Goal: Use online tool/utility: Utilize a website feature to perform a specific function

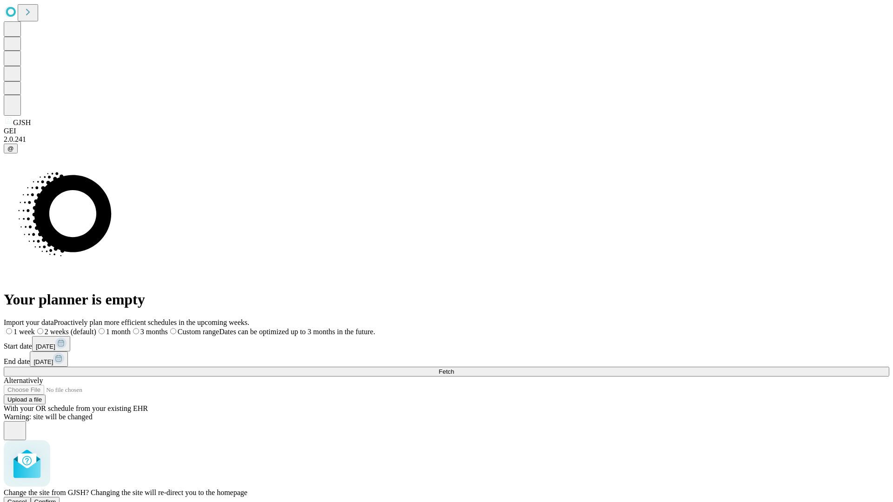
click at [56, 499] on span "Confirm" at bounding box center [45, 502] width 22 height 7
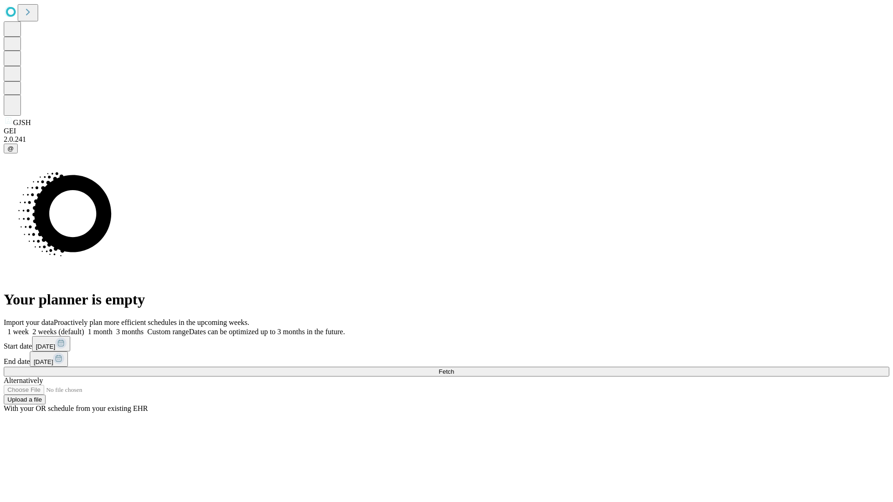
click at [113, 328] on label "1 month" at bounding box center [98, 332] width 28 height 8
click at [454, 368] on span "Fetch" at bounding box center [446, 371] width 15 height 7
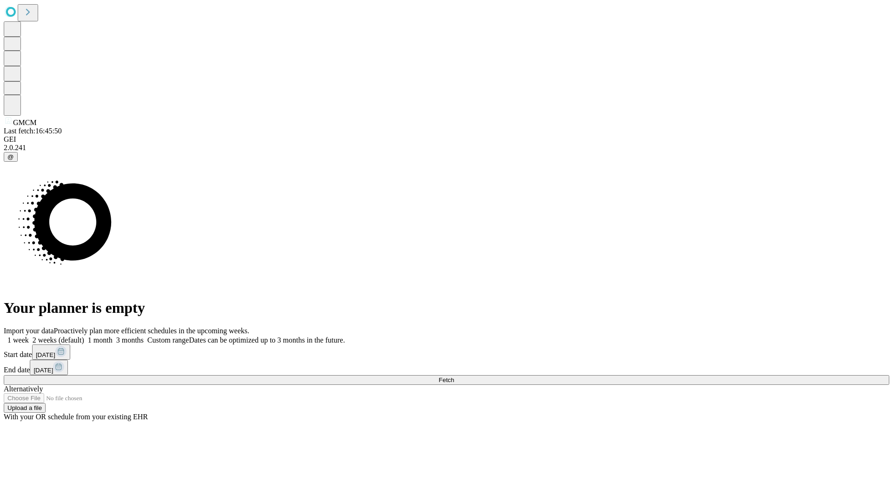
click at [113, 336] on label "1 month" at bounding box center [98, 340] width 28 height 8
click at [454, 377] on span "Fetch" at bounding box center [446, 380] width 15 height 7
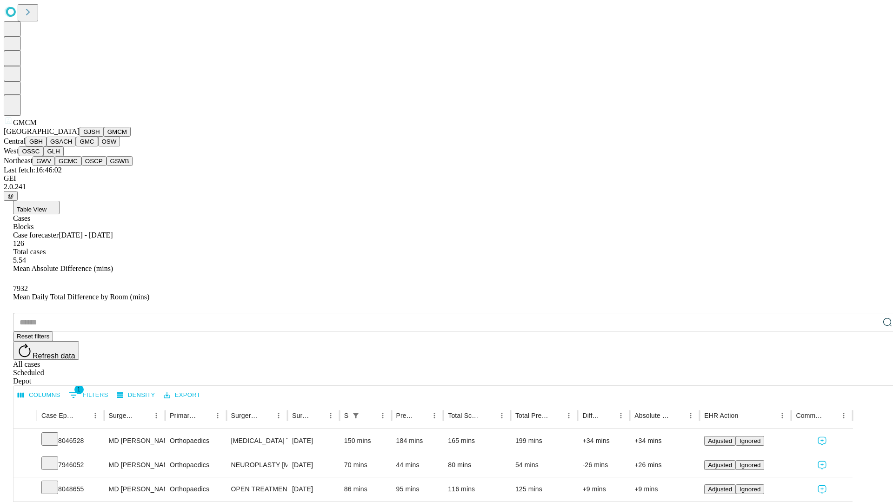
click at [47, 147] on button "GBH" at bounding box center [36, 142] width 21 height 10
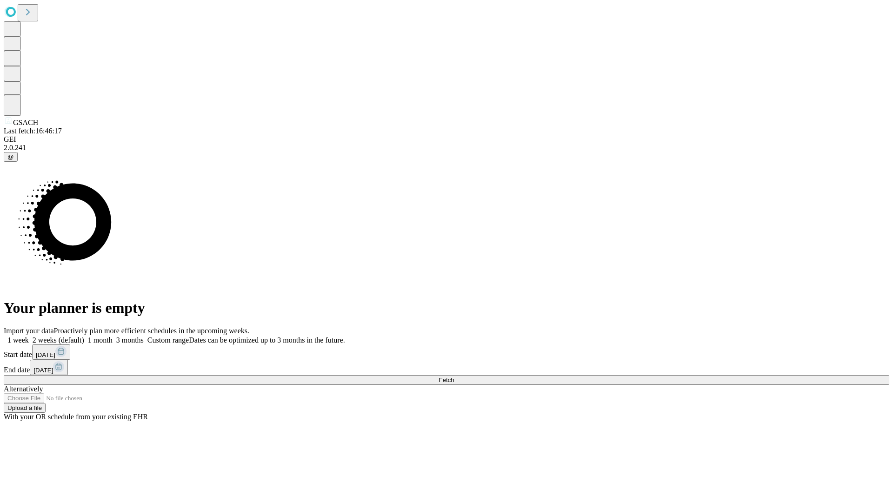
click at [113, 336] on label "1 month" at bounding box center [98, 340] width 28 height 8
click at [454, 377] on span "Fetch" at bounding box center [446, 380] width 15 height 7
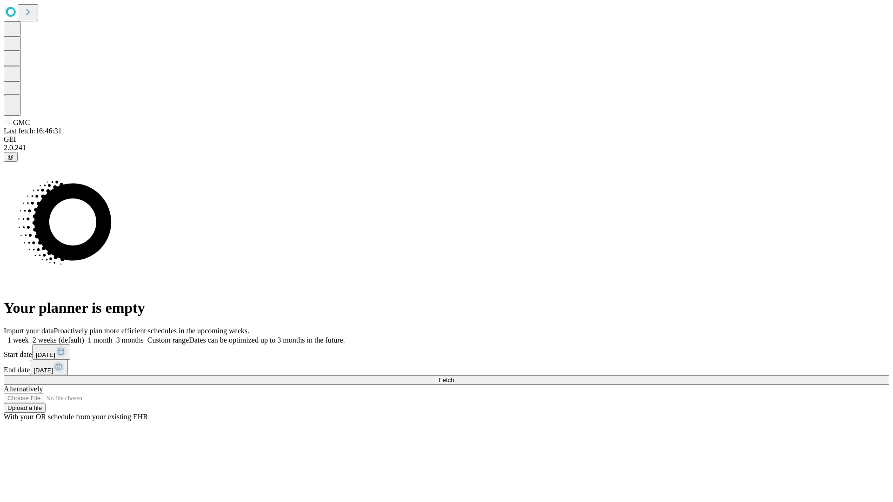
click at [454, 377] on span "Fetch" at bounding box center [446, 380] width 15 height 7
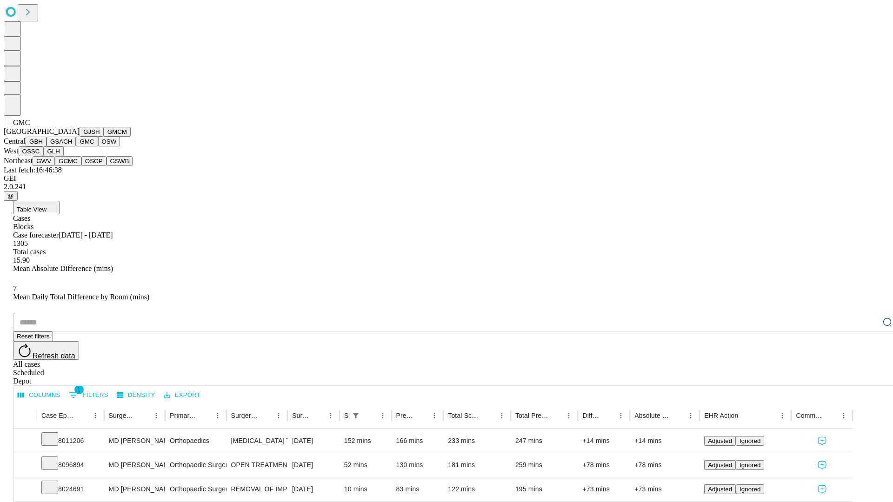
click at [98, 147] on button "OSW" at bounding box center [109, 142] width 22 height 10
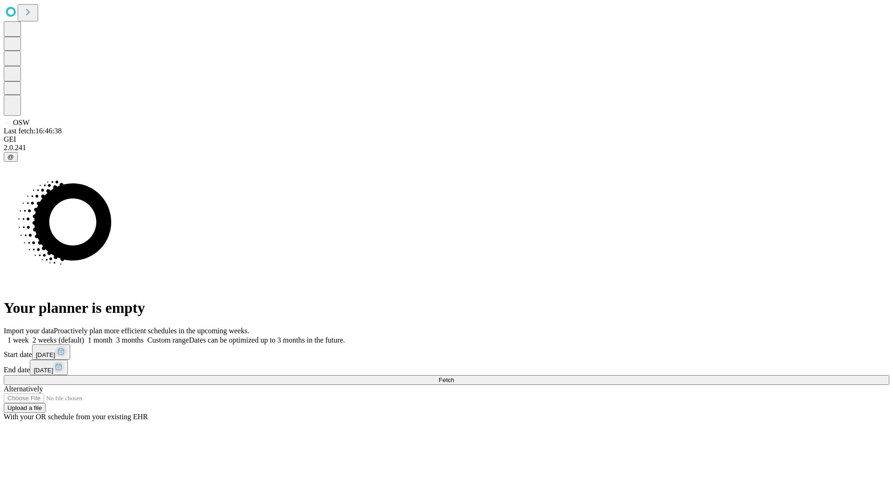
click at [113, 336] on label "1 month" at bounding box center [98, 340] width 28 height 8
click at [454, 377] on span "Fetch" at bounding box center [446, 380] width 15 height 7
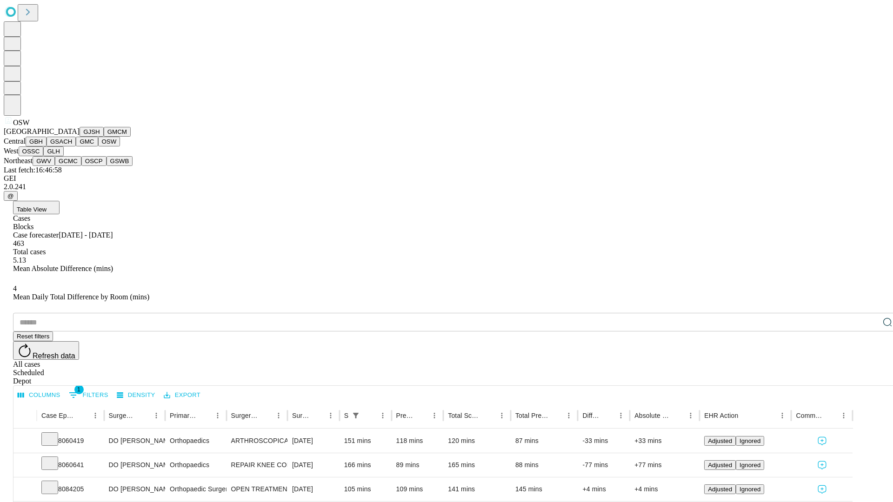
click at [44, 156] on button "OSSC" at bounding box center [31, 152] width 25 height 10
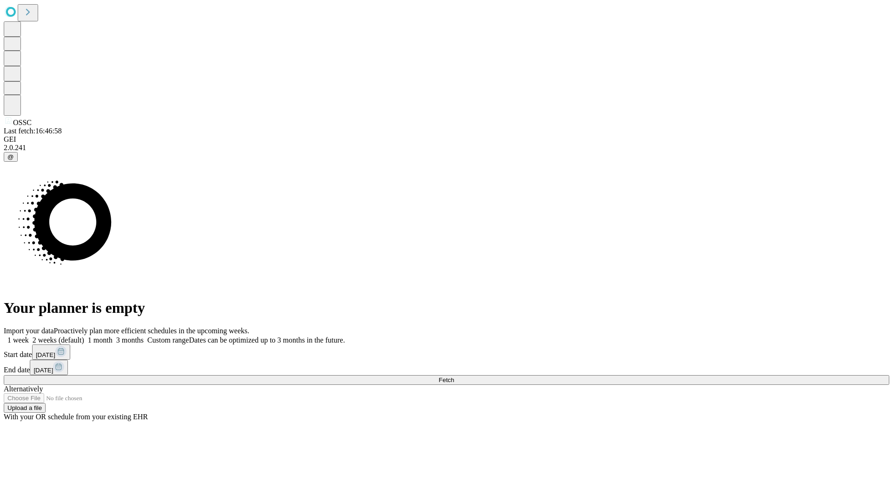
click at [113, 336] on label "1 month" at bounding box center [98, 340] width 28 height 8
click at [454, 377] on span "Fetch" at bounding box center [446, 380] width 15 height 7
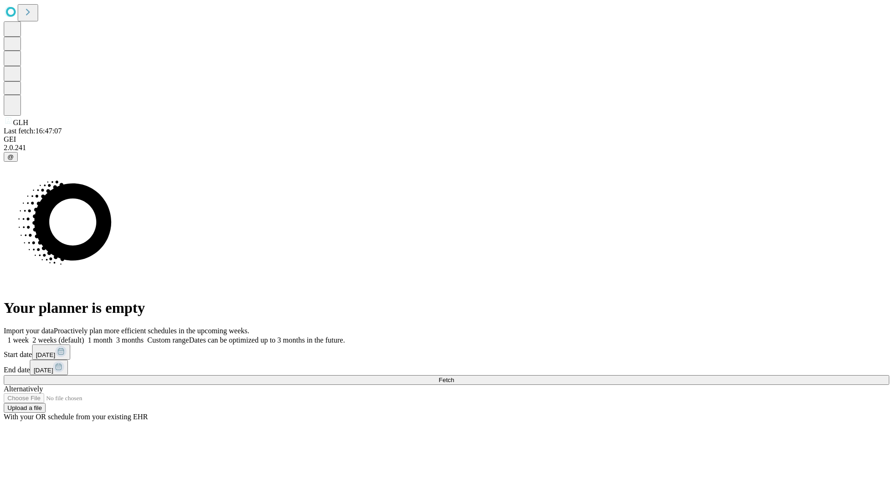
click at [454, 377] on span "Fetch" at bounding box center [446, 380] width 15 height 7
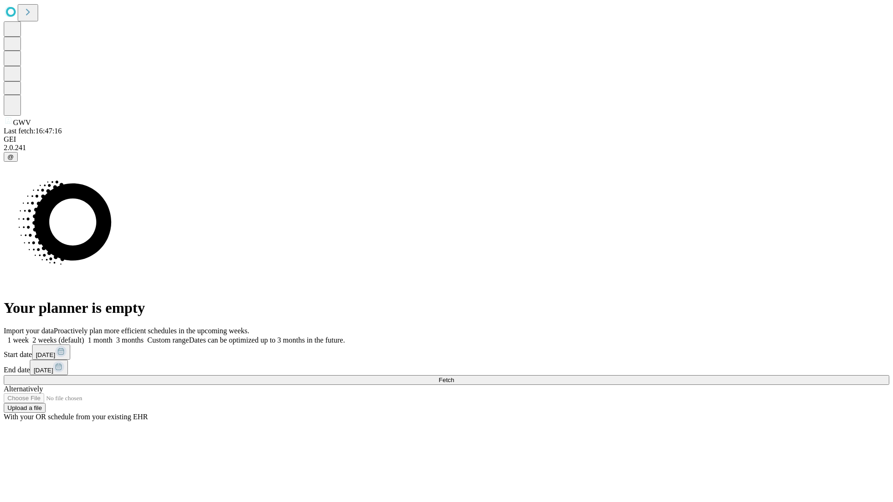
click at [113, 336] on label "1 month" at bounding box center [98, 340] width 28 height 8
click at [454, 377] on span "Fetch" at bounding box center [446, 380] width 15 height 7
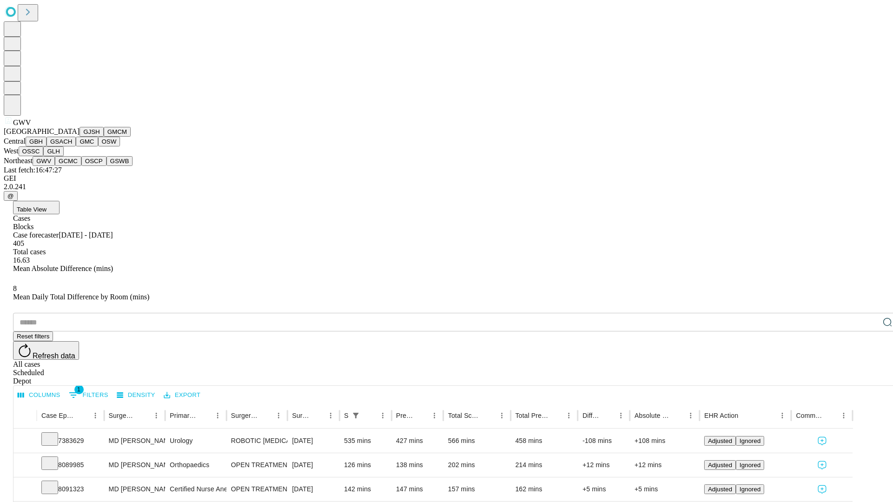
click at [72, 166] on button "GCMC" at bounding box center [68, 161] width 27 height 10
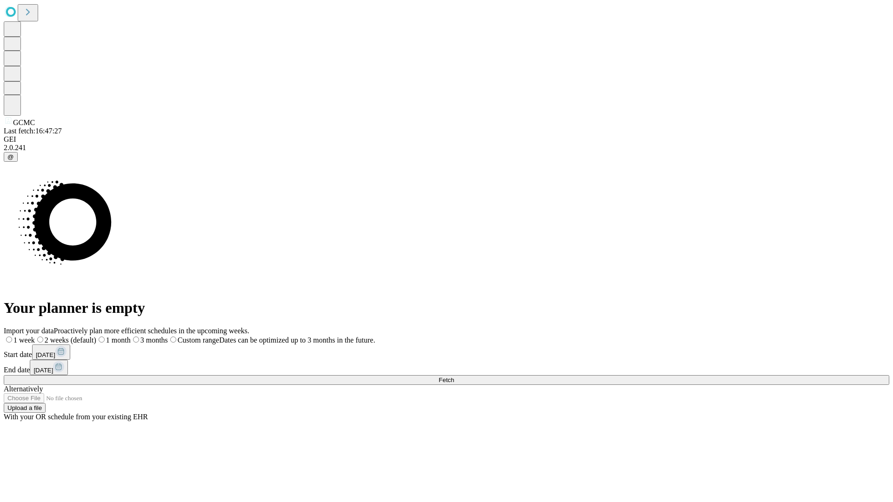
click at [131, 336] on label "1 month" at bounding box center [113, 340] width 34 height 8
click at [454, 377] on span "Fetch" at bounding box center [446, 380] width 15 height 7
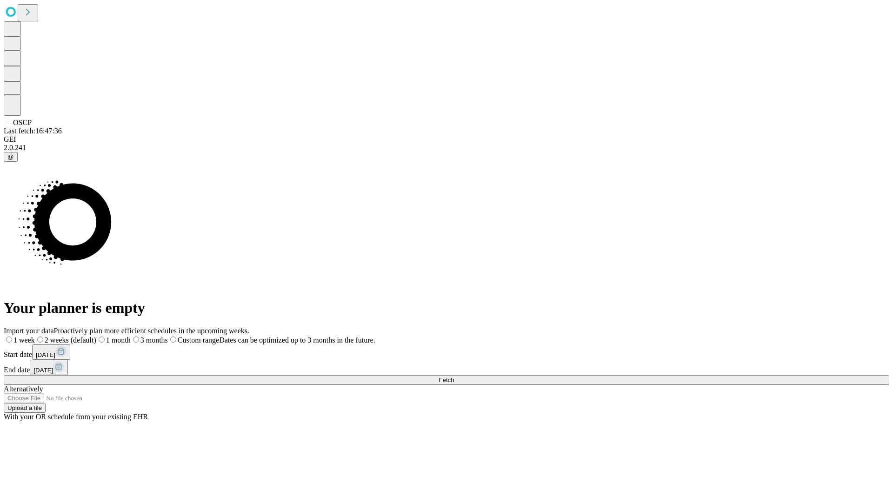
click at [131, 336] on label "1 month" at bounding box center [113, 340] width 34 height 8
click at [454, 377] on span "Fetch" at bounding box center [446, 380] width 15 height 7
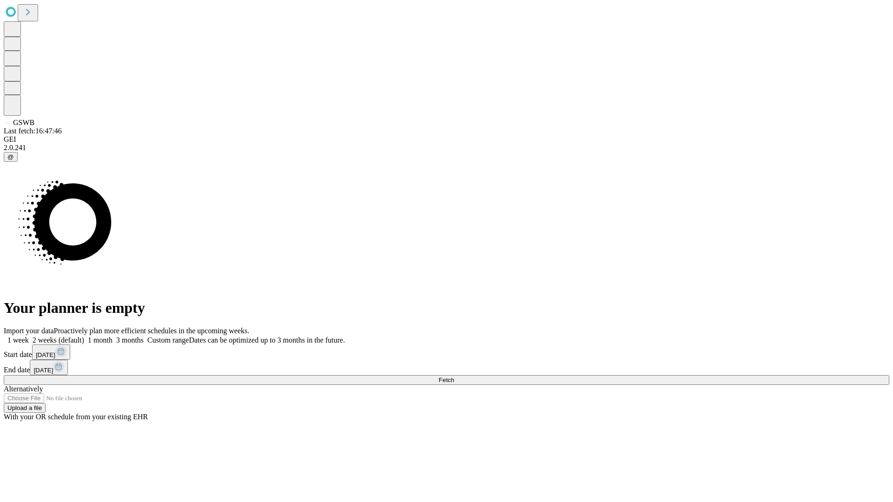
click at [113, 336] on label "1 month" at bounding box center [98, 340] width 28 height 8
click at [454, 377] on span "Fetch" at bounding box center [446, 380] width 15 height 7
